Goal: Information Seeking & Learning: Understand process/instructions

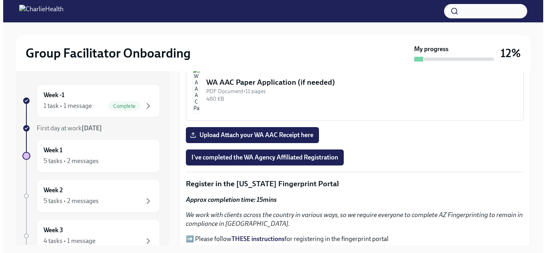
scroll to position [759, 0]
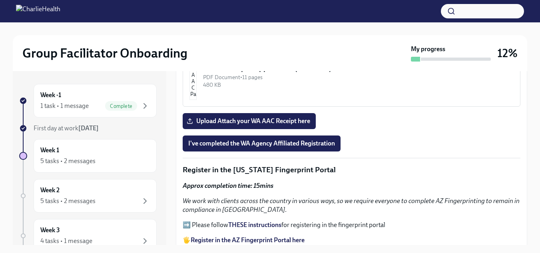
click at [197, 90] on img "button" at bounding box center [192, 76] width 7 height 48
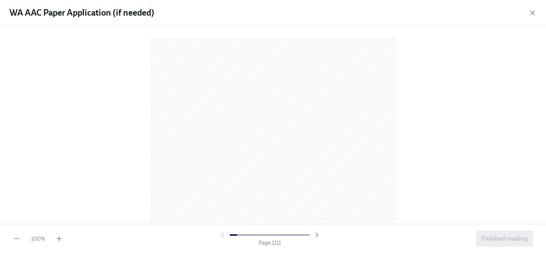
scroll to position [0, 0]
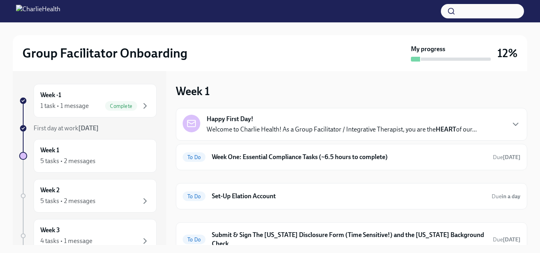
click at [290, 128] on p "Welcome to Charlie Health! As a Group Facilitator / Integrative Therapist, you …" at bounding box center [342, 129] width 270 height 9
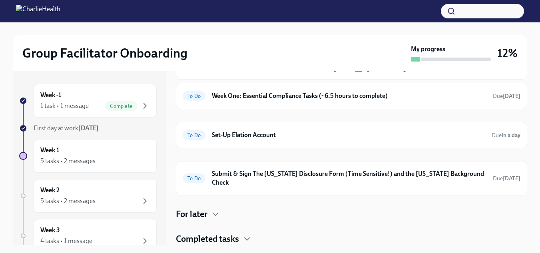
scroll to position [360, 0]
click at [279, 100] on h6 "Week One: Essential Compliance Tasks (~6.5 hours to complete)" at bounding box center [349, 96] width 275 height 9
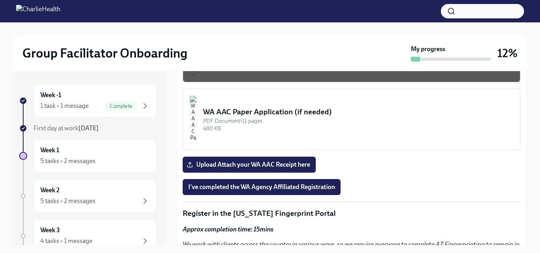
scroll to position [719, 0]
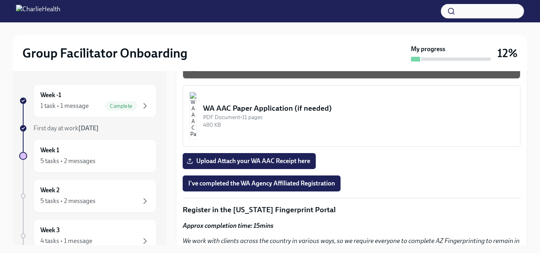
click at [267, 108] on div "WA AAC Paper Application (if needed)" at bounding box center [358, 108] width 311 height 10
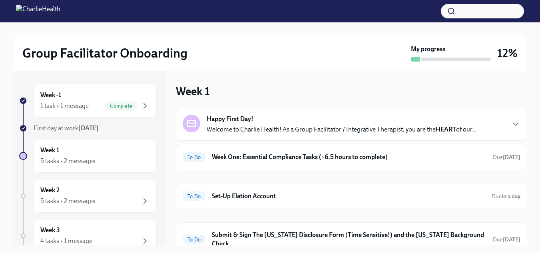
scroll to position [61, 0]
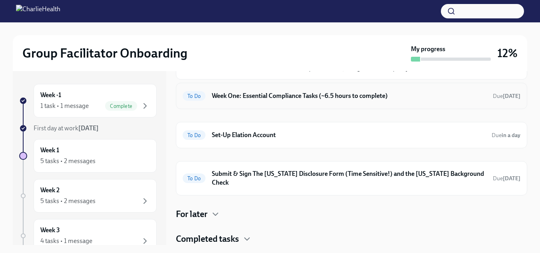
click at [252, 96] on h6 "Week One: Essential Compliance Tasks (~6.5 hours to complete)" at bounding box center [349, 96] width 275 height 9
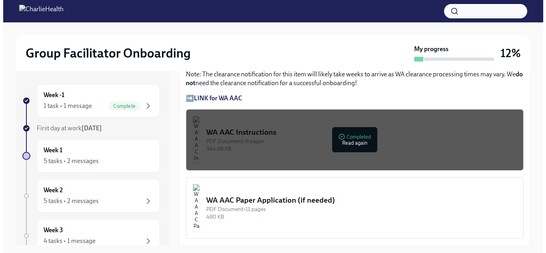
scroll to position [639, 0]
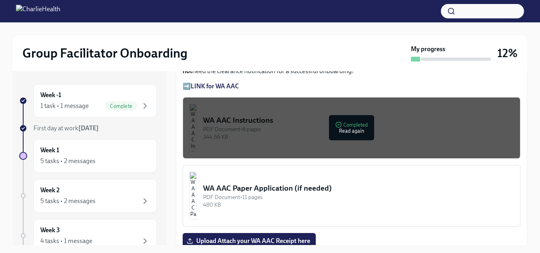
click at [197, 123] on img "button" at bounding box center [192, 128] width 7 height 48
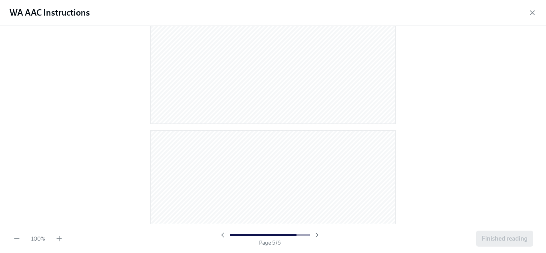
scroll to position [1191, 0]
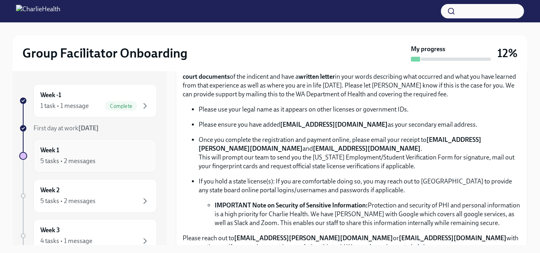
click at [91, 157] on div "5 tasks • 2 messages" at bounding box center [67, 161] width 55 height 9
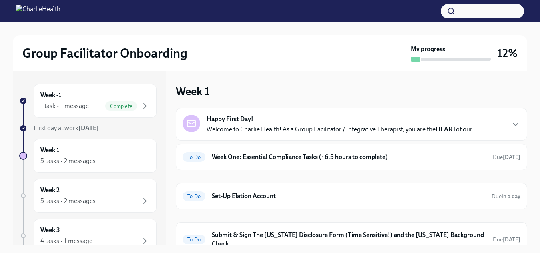
click at [307, 127] on p "Welcome to Charlie Health! As a Group Facilitator / Integrative Therapist, you …" at bounding box center [342, 129] width 270 height 9
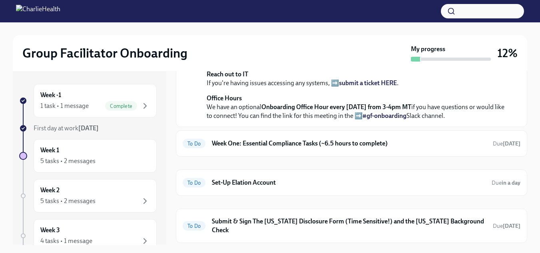
scroll to position [244, 0]
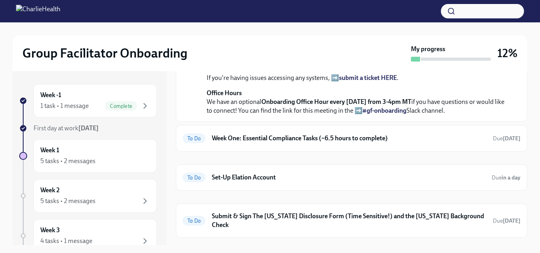
click at [88, 110] on div "Week -1 1 task • 1 message Complete" at bounding box center [95, 101] width 123 height 34
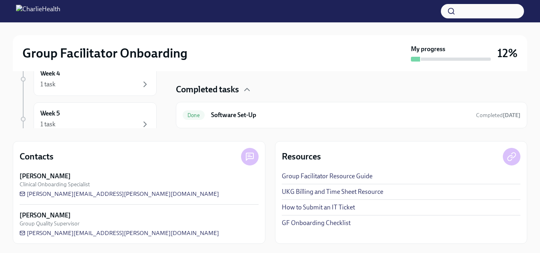
scroll to position [117, 0]
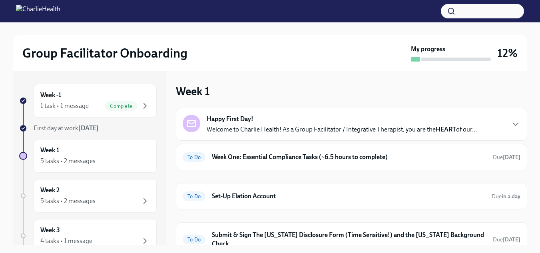
click at [289, 128] on p "Welcome to Charlie Health! As a Group Facilitator / Integrative Therapist, you …" at bounding box center [342, 129] width 270 height 9
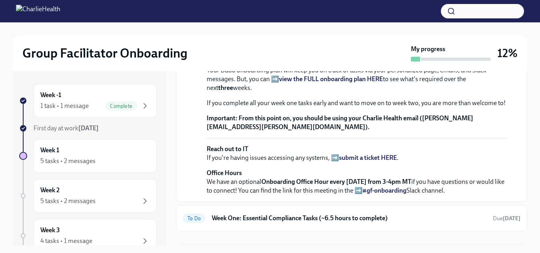
scroll to position [204, 0]
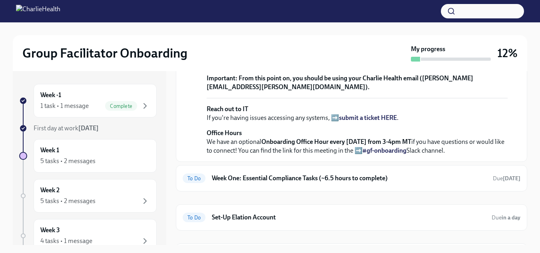
click at [310, 43] on strong "view the FULL onboarding plan HERE" at bounding box center [331, 39] width 104 height 8
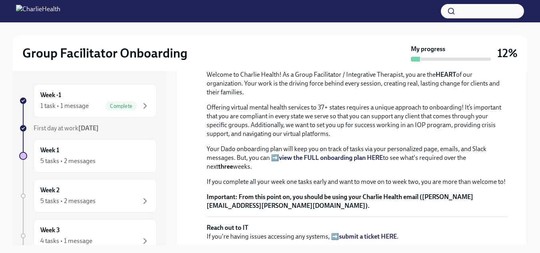
scroll to position [124, 0]
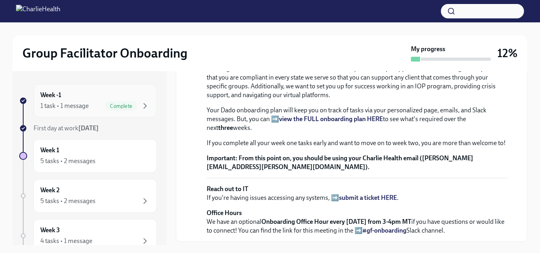
click at [74, 106] on div "1 task • 1 message" at bounding box center [64, 106] width 48 height 9
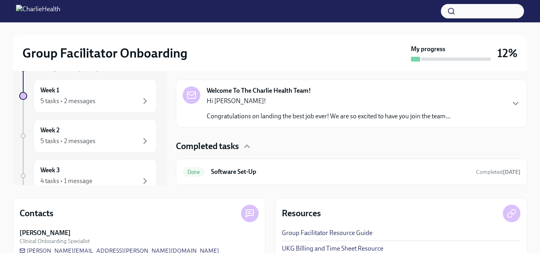
scroll to position [117, 0]
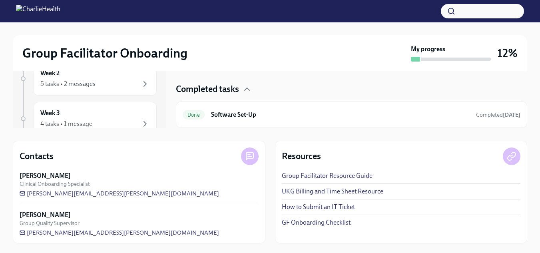
click at [300, 176] on link "Group Facilitator Resource Guide" at bounding box center [327, 175] width 91 height 9
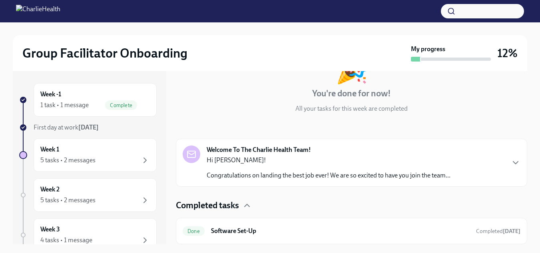
scroll to position [0, 0]
click at [70, 156] on div "Week 1 5 tasks • 2 messages" at bounding box center [95, 156] width 110 height 20
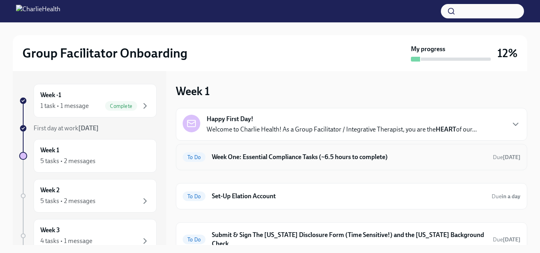
click at [259, 156] on h6 "Week One: Essential Compliance Tasks (~6.5 hours to complete)" at bounding box center [349, 157] width 275 height 9
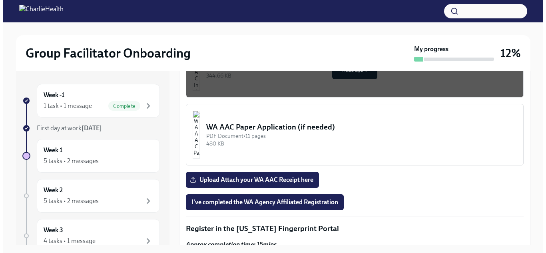
scroll to position [679, 0]
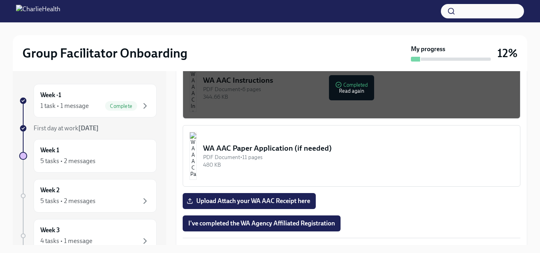
click at [197, 93] on img "button" at bounding box center [192, 88] width 7 height 48
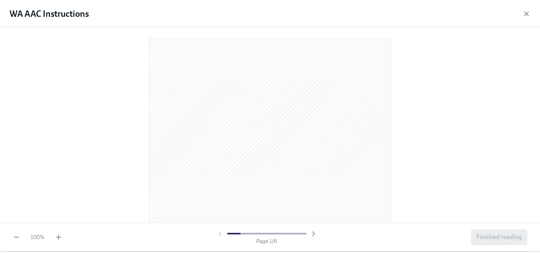
scroll to position [0, 0]
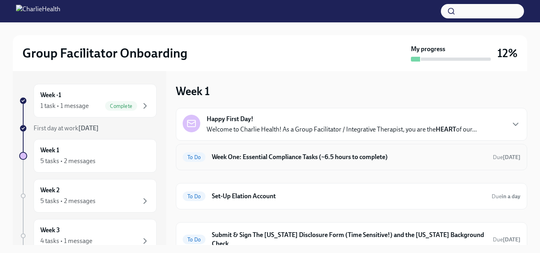
click at [285, 156] on h6 "Week One: Essential Compliance Tasks (~6.5 hours to complete)" at bounding box center [349, 157] width 275 height 9
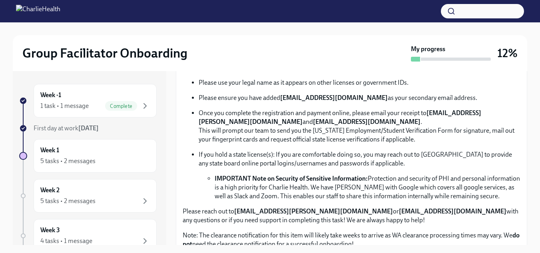
scroll to position [520, 0]
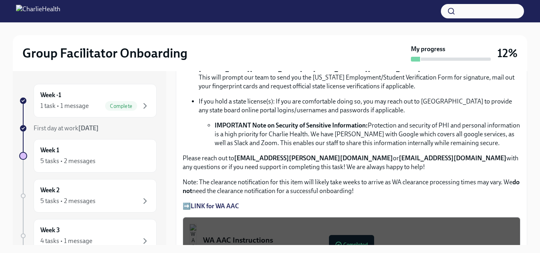
click at [235, 202] on strong "LINK for WA AAC" at bounding box center [215, 206] width 48 height 8
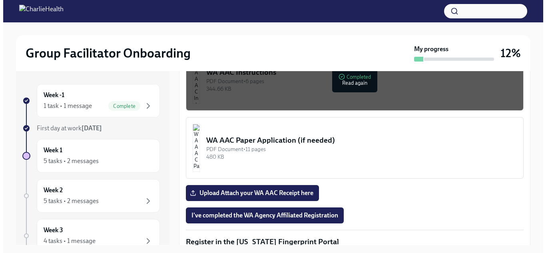
scroll to position [639, 0]
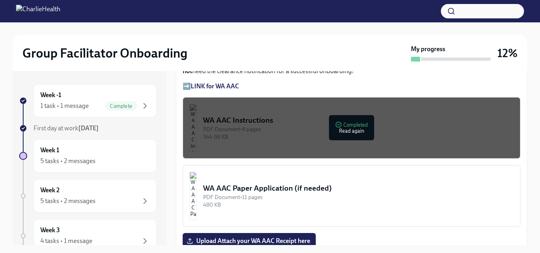
click at [237, 115] on div "WA AAC Instructions" at bounding box center [358, 120] width 311 height 10
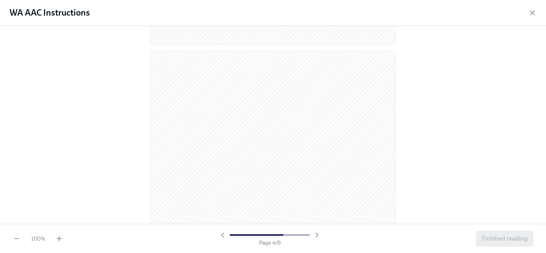
scroll to position [999, 0]
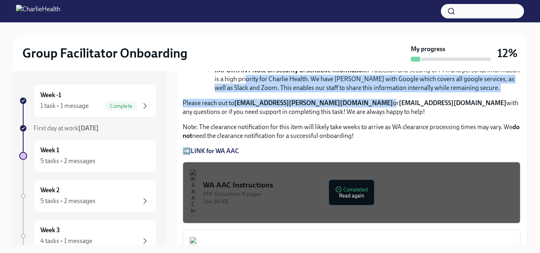
scroll to position [574, 0]
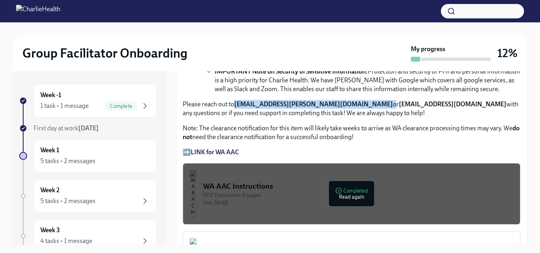
drag, startPoint x: 339, startPoint y: 75, endPoint x: 237, endPoint y: 102, distance: 105.0
click at [237, 102] on p "Please reach out to [EMAIL_ADDRESS][PERSON_NAME][DOMAIN_NAME] or [EMAIL_ADDRESS…" at bounding box center [352, 109] width 338 height 18
copy p "[EMAIL_ADDRESS][PERSON_NAME][DOMAIN_NAME]"
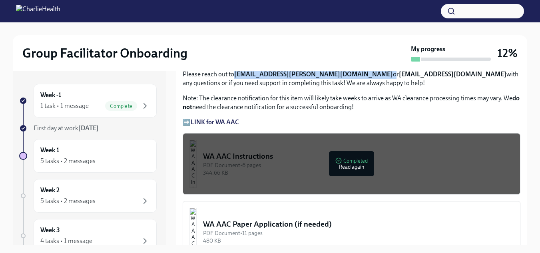
scroll to position [609, 0]
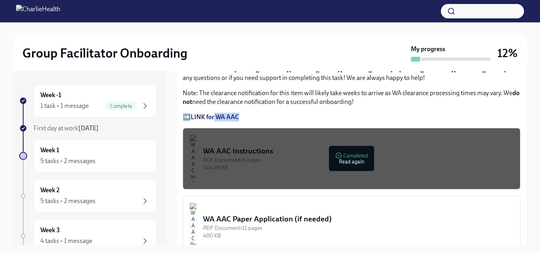
drag, startPoint x: 261, startPoint y: 109, endPoint x: 217, endPoint y: 117, distance: 45.5
copy strong "WA AAC"
click at [225, 114] on strong "LINK for WA AAC" at bounding box center [215, 117] width 48 height 8
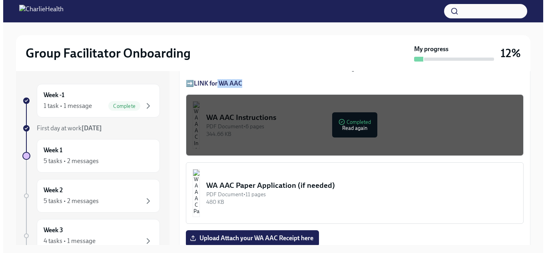
scroll to position [689, 0]
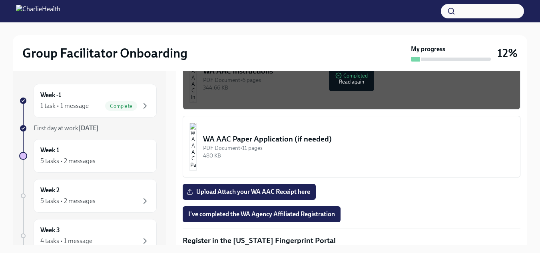
click at [274, 137] on div "WA AAC Paper Application (if needed)" at bounding box center [358, 139] width 311 height 10
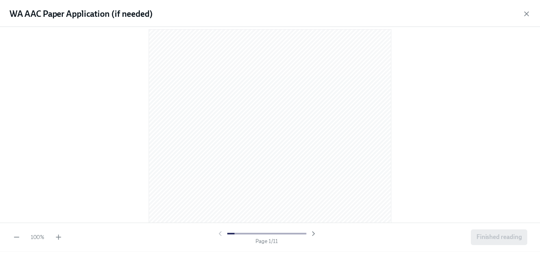
scroll to position [0, 0]
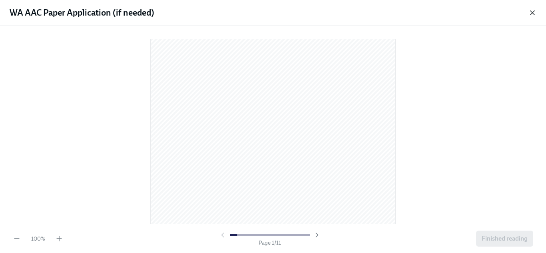
click at [532, 13] on icon "button" at bounding box center [532, 13] width 4 height 4
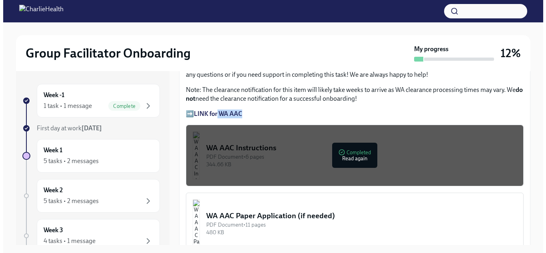
scroll to position [609, 0]
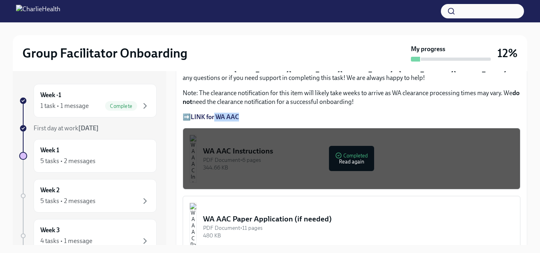
click at [197, 146] on img "button" at bounding box center [192, 159] width 7 height 48
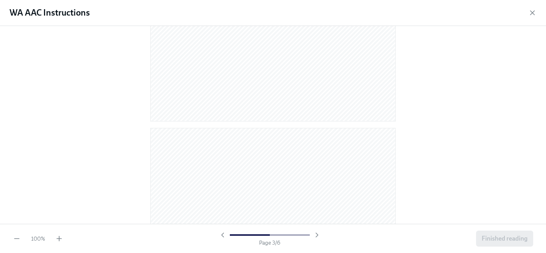
scroll to position [919, 0]
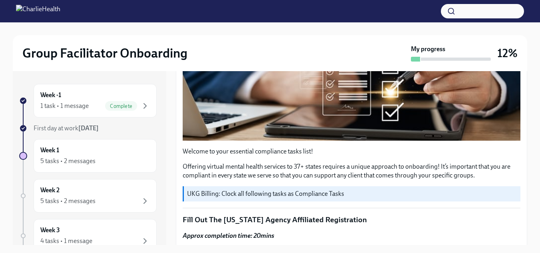
scroll to position [240, 0]
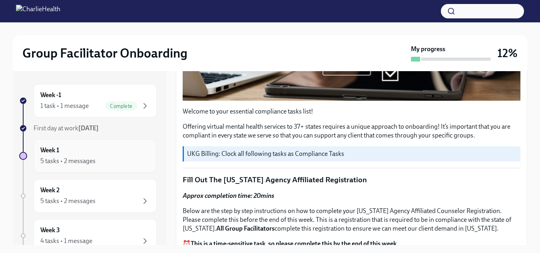
click at [89, 153] on div "Week 1 5 tasks • 2 messages" at bounding box center [95, 156] width 110 height 20
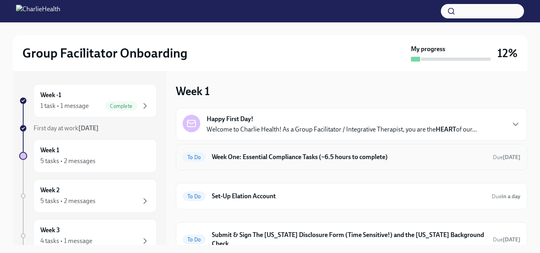
click at [320, 161] on h6 "Week One: Essential Compliance Tasks (~6.5 hours to complete)" at bounding box center [349, 157] width 275 height 9
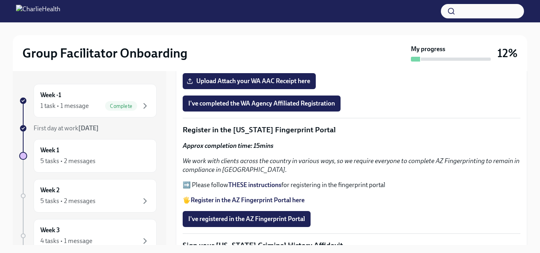
scroll to position [839, 0]
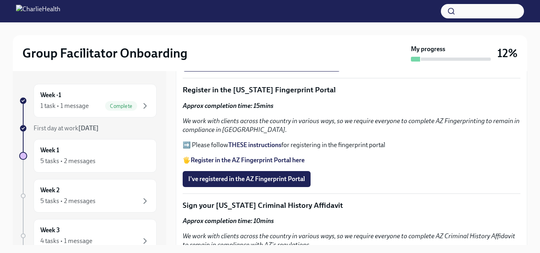
click at [241, 141] on strong "THESE instructions" at bounding box center [254, 145] width 53 height 8
